Goal: Transaction & Acquisition: Purchase product/service

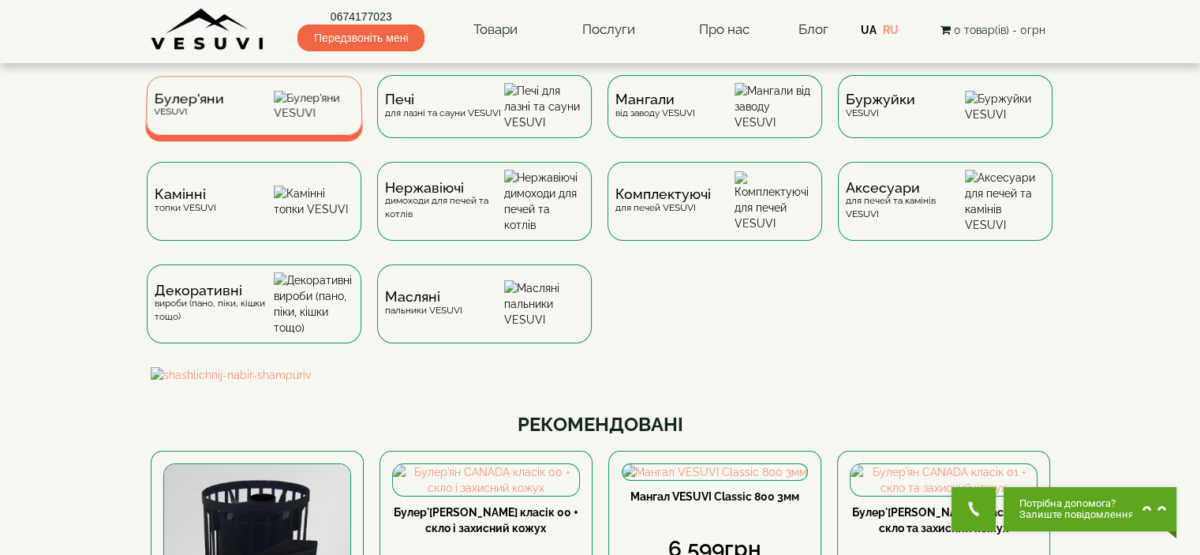
click at [270, 110] on div "Булер'яни VESUVI" at bounding box center [254, 105] width 218 height 59
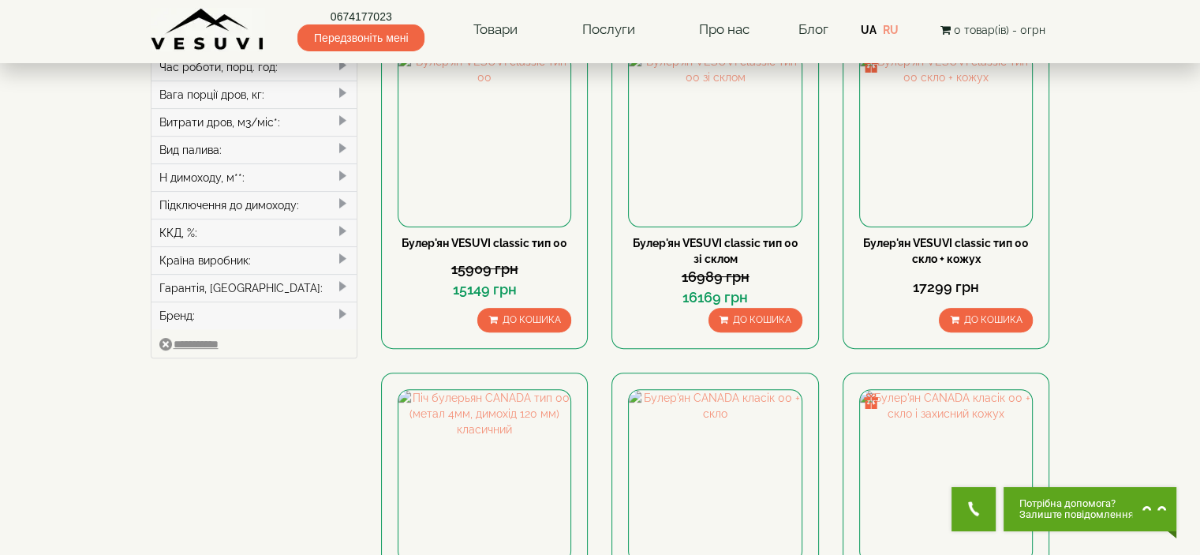
scroll to position [868, 0]
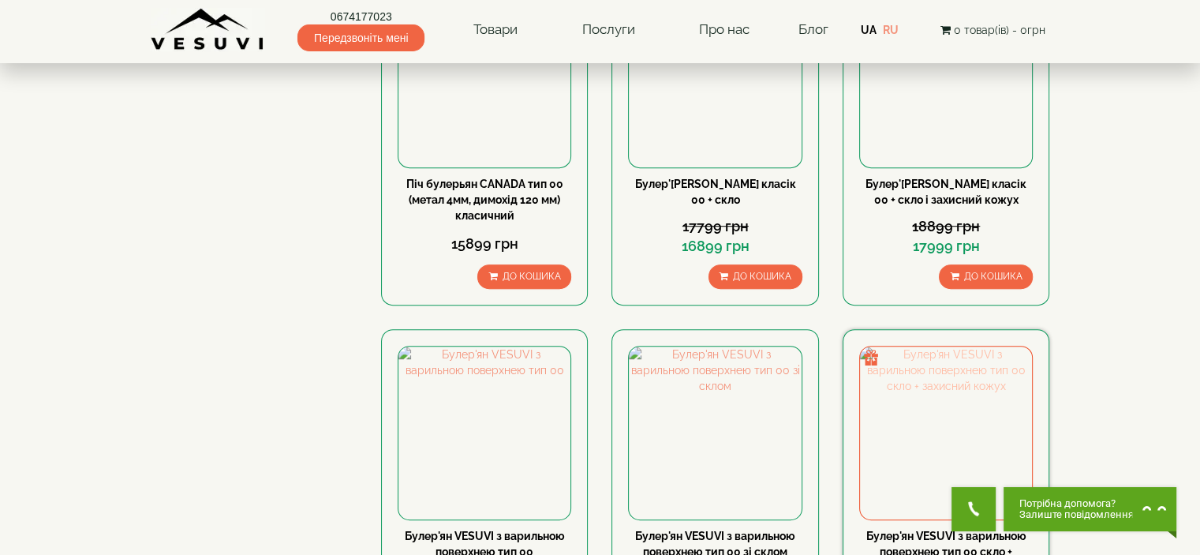
click at [953, 346] on img at bounding box center [946, 432] width 172 height 172
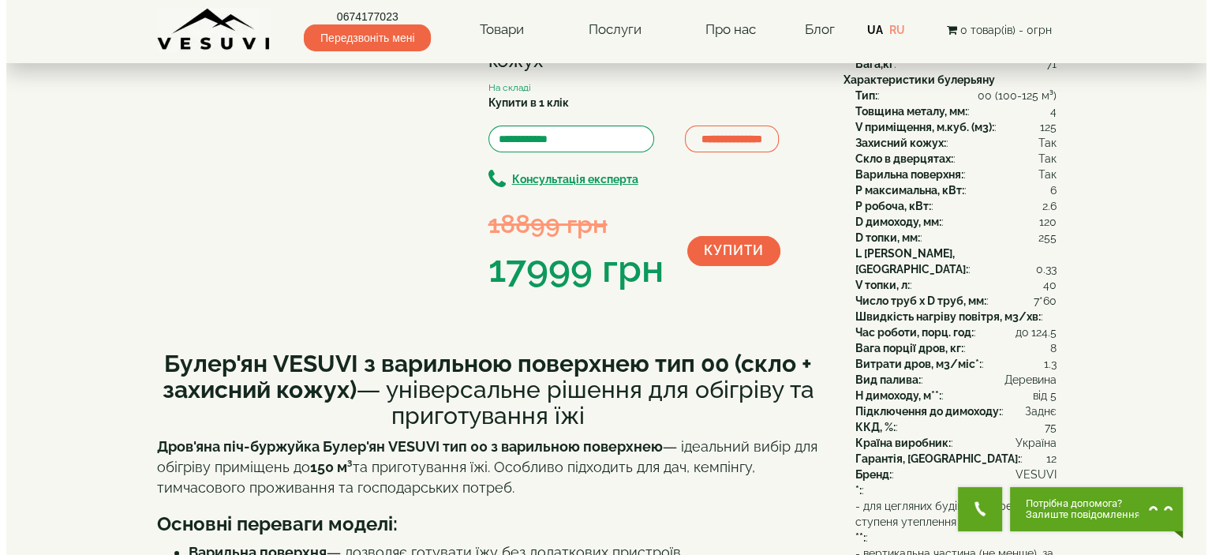
scroll to position [158, 0]
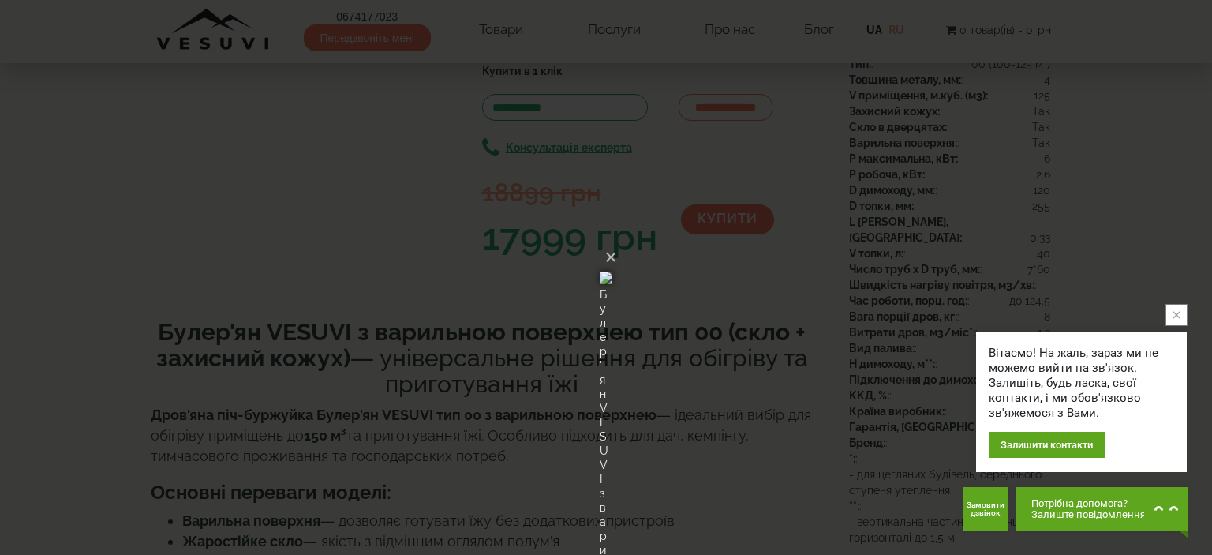
click at [1183, 306] on button "close button" at bounding box center [1177, 315] width 22 height 22
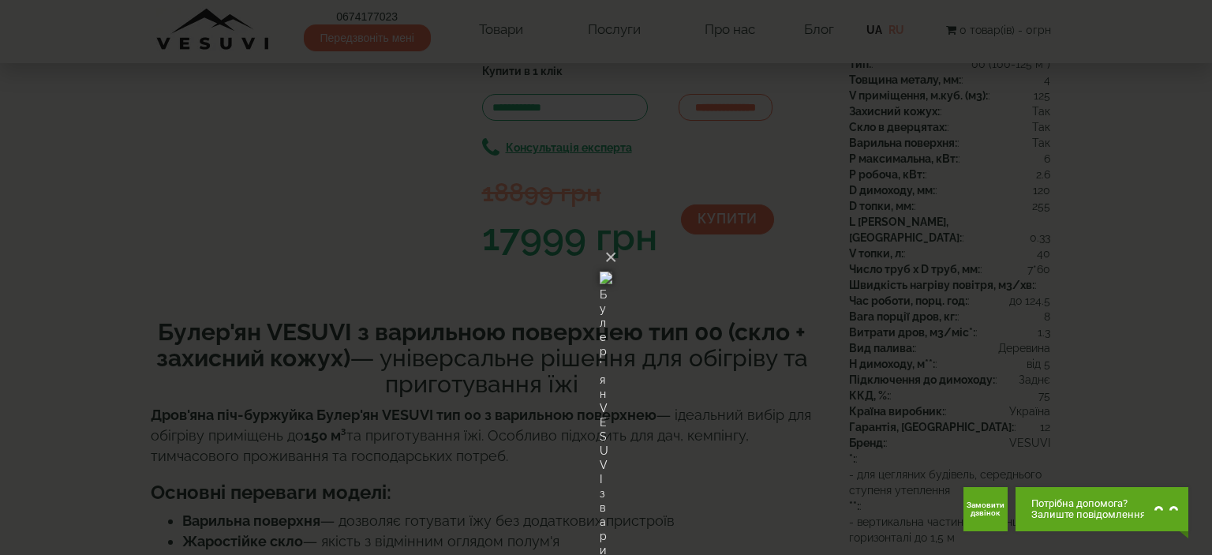
click at [893, 223] on div "× Булер'ян VESUVI з варильною поверхнею тип 00 скло + захисний кожух Loading..." at bounding box center [606, 277] width 1212 height 555
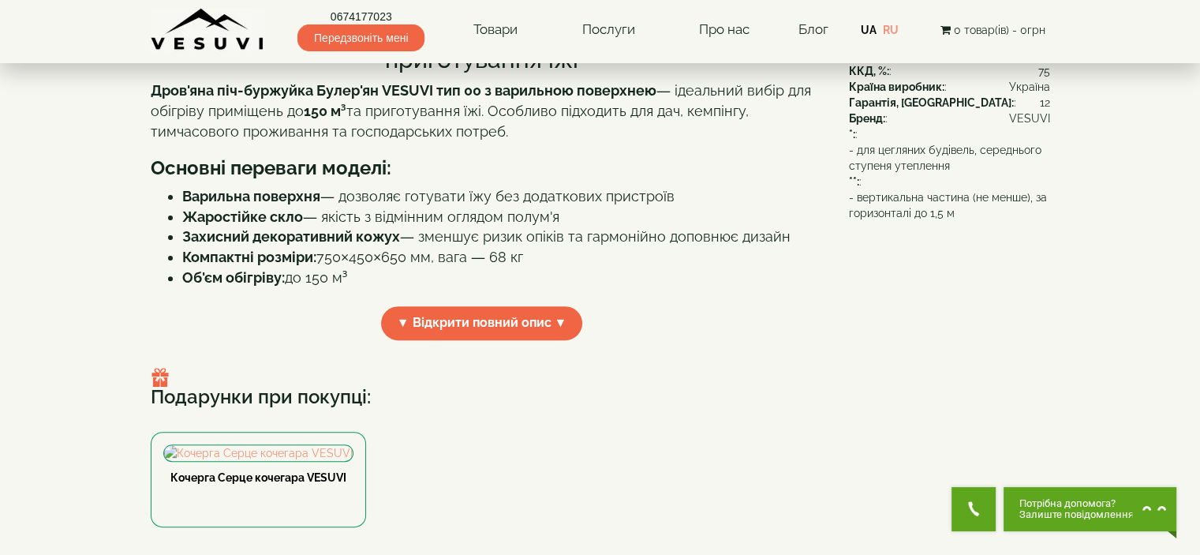
scroll to position [545, 0]
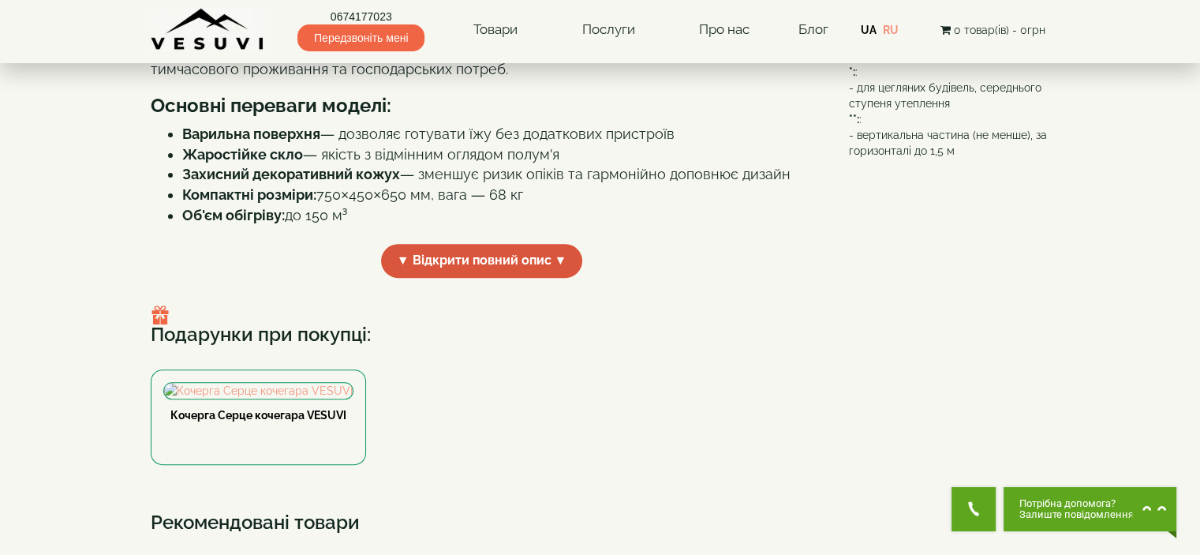
click at [505, 264] on span "▼ Відкрити повний опис ▼" at bounding box center [482, 261] width 202 height 34
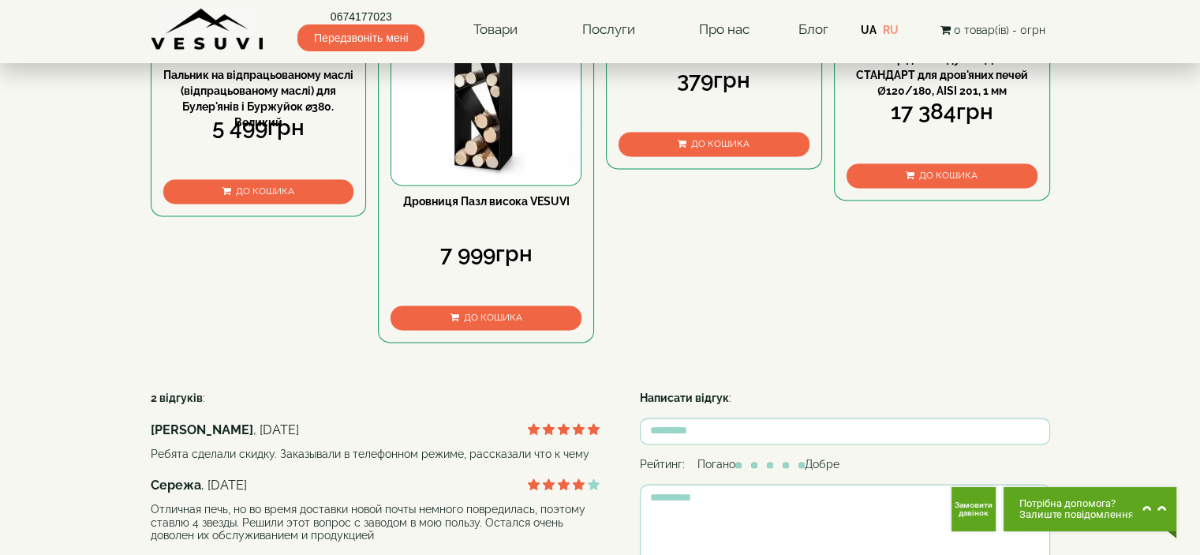
scroll to position [2202, 0]
